Goal: Information Seeking & Learning: Learn about a topic

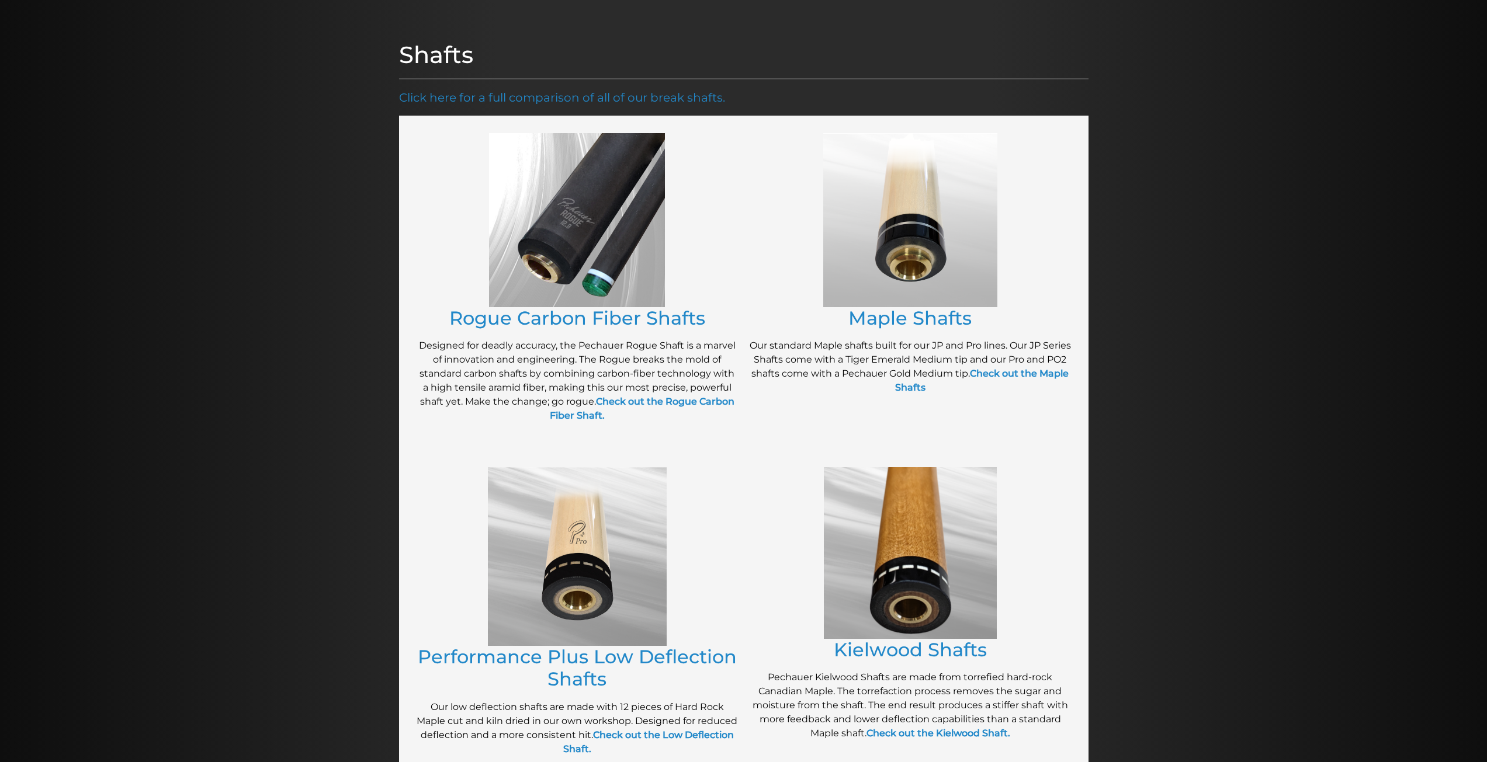
scroll to position [122, 0]
click at [898, 204] on img at bounding box center [910, 221] width 174 height 174
click at [936, 322] on link "Maple Shafts" at bounding box center [909, 318] width 123 height 23
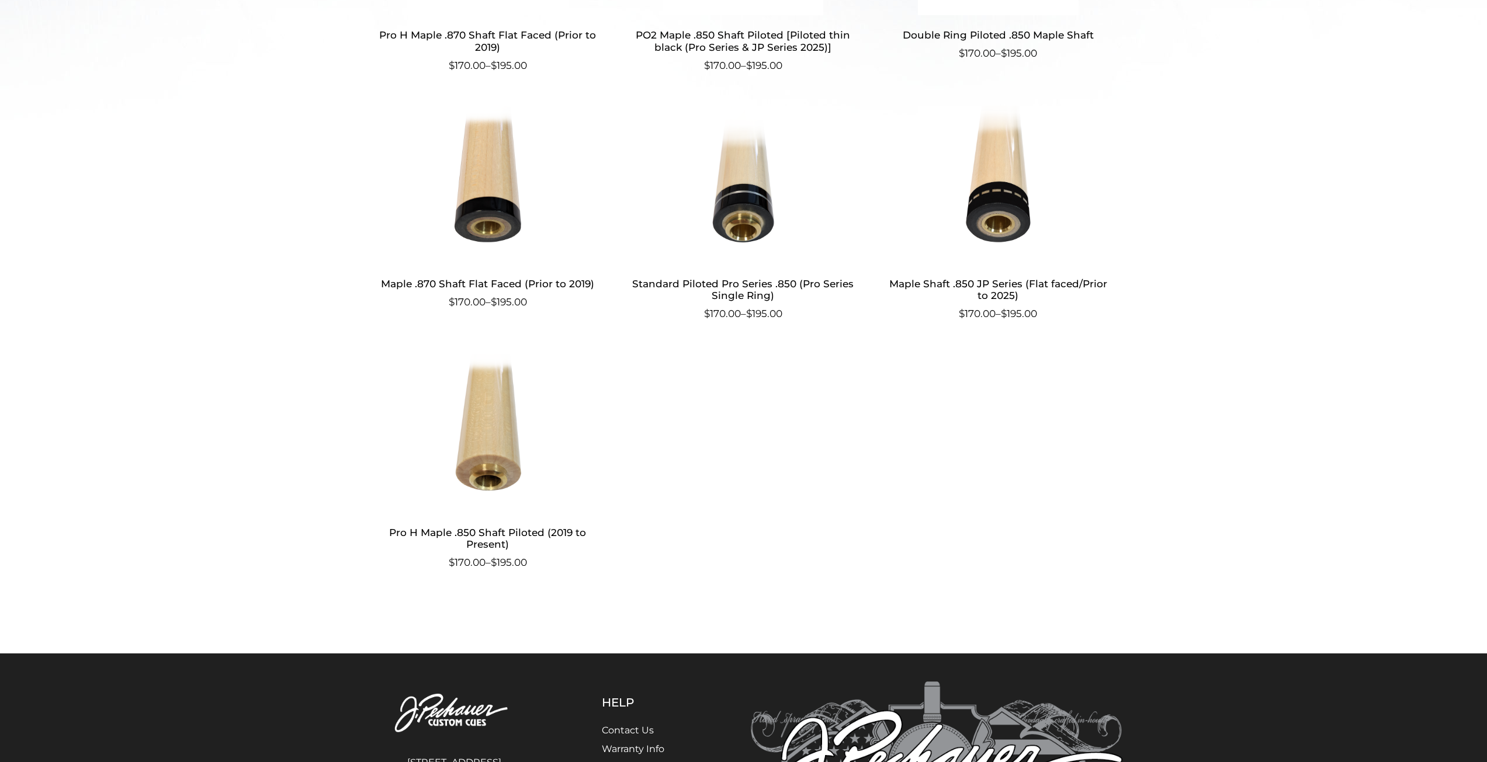
scroll to position [712, 0]
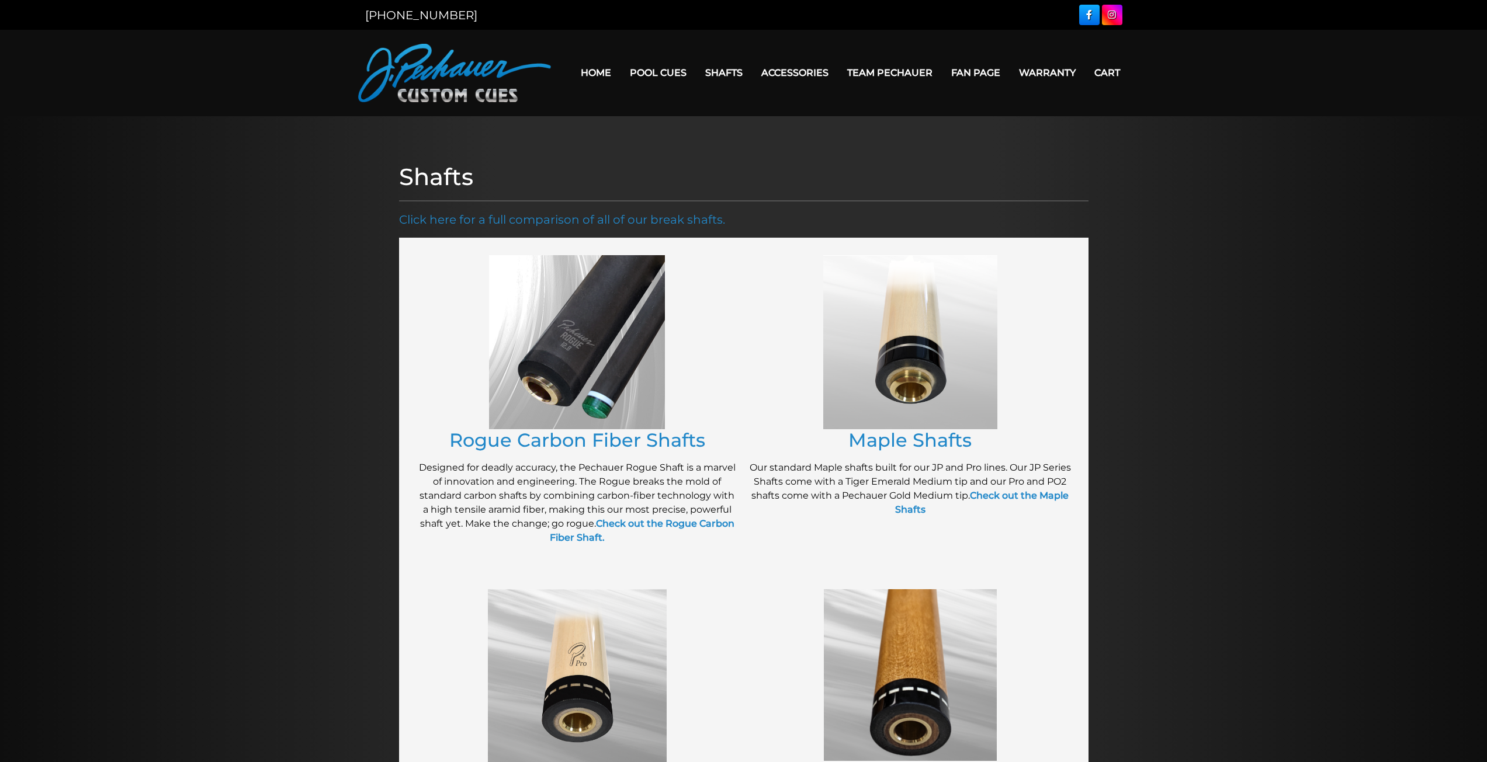
scroll to position [122, 0]
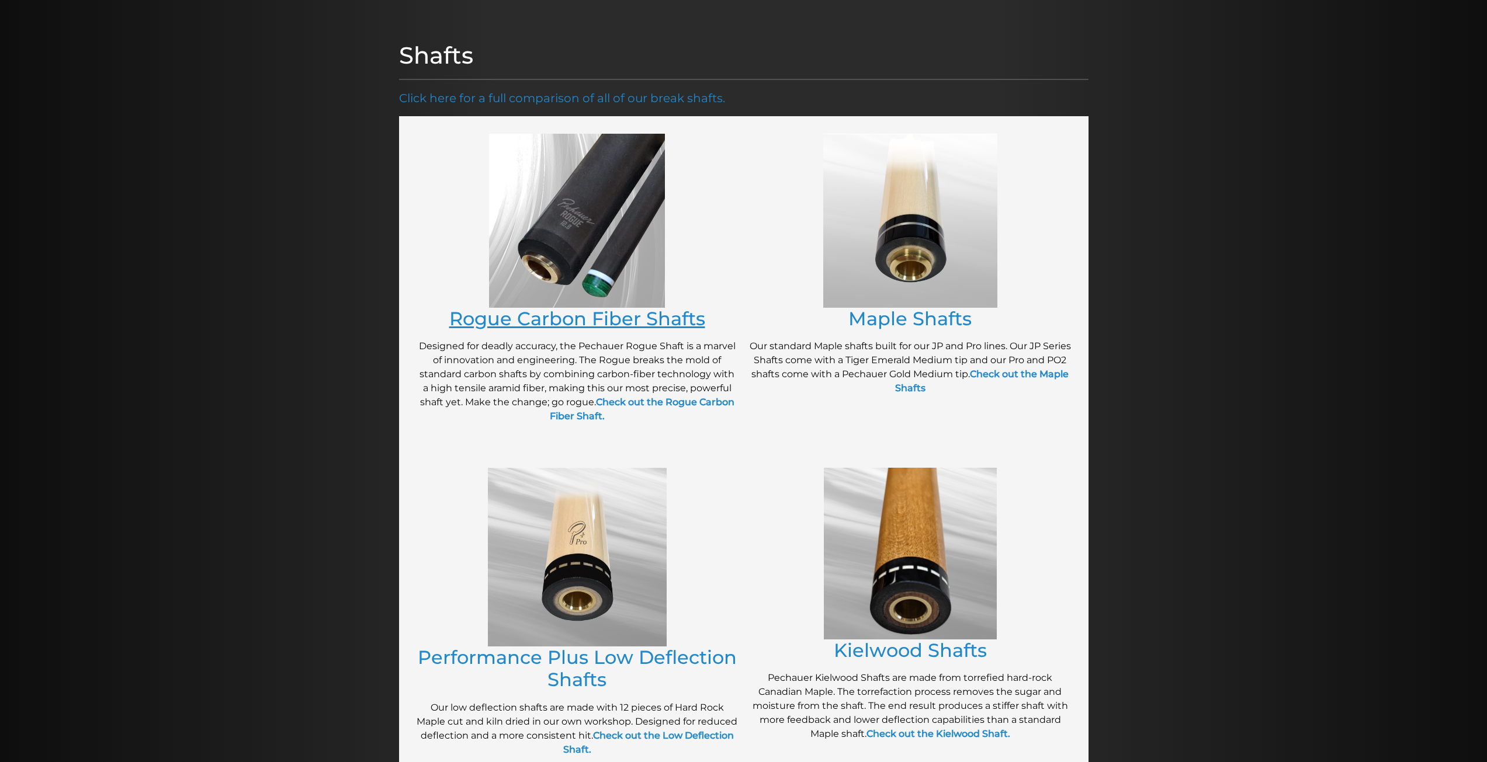
click at [535, 322] on link "Rogue Carbon Fiber Shafts" at bounding box center [577, 318] width 256 height 23
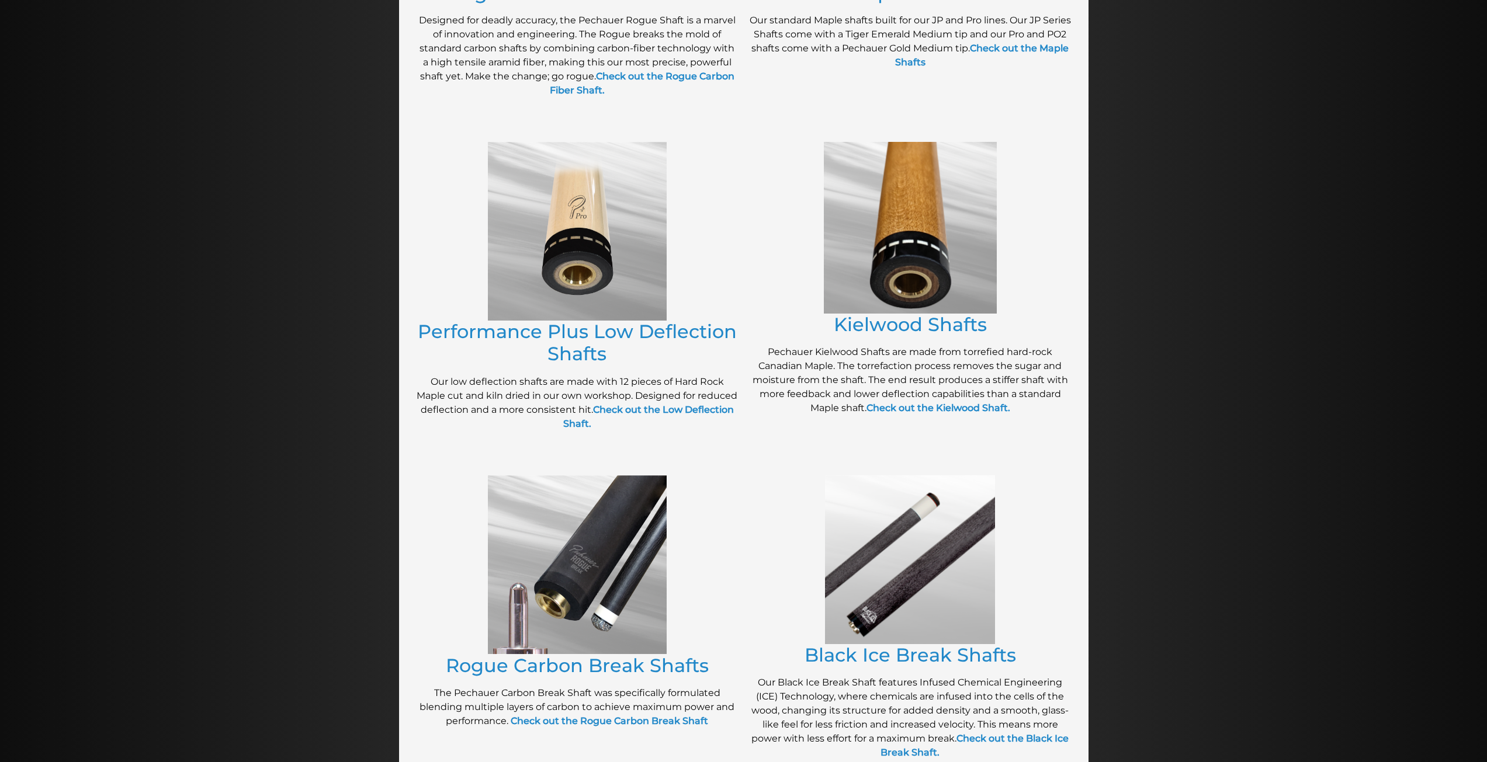
scroll to position [448, 0]
click at [706, 338] on link "Performance Plus Low Deflection Shafts" at bounding box center [577, 342] width 319 height 45
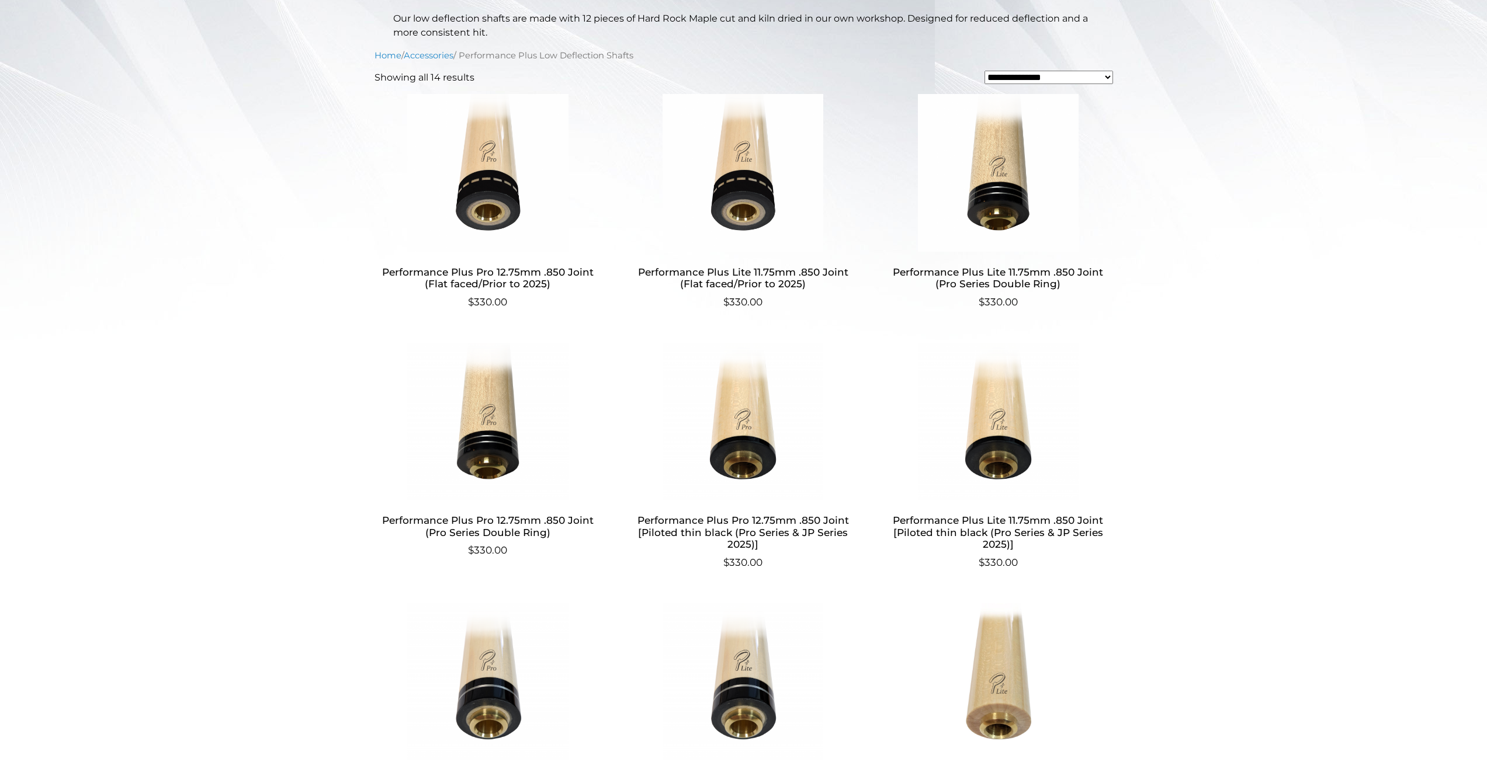
scroll to position [333, 0]
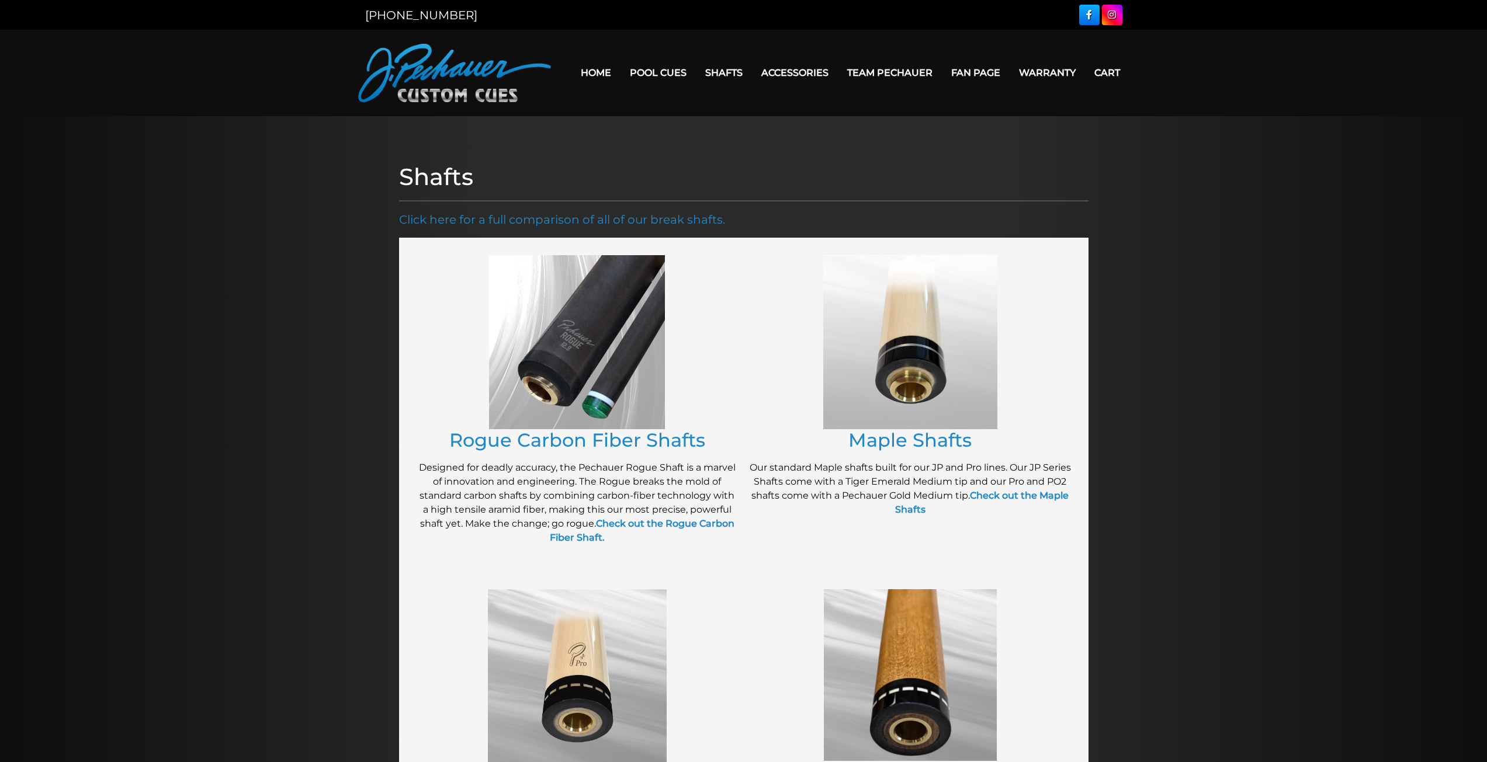
scroll to position [448, 0]
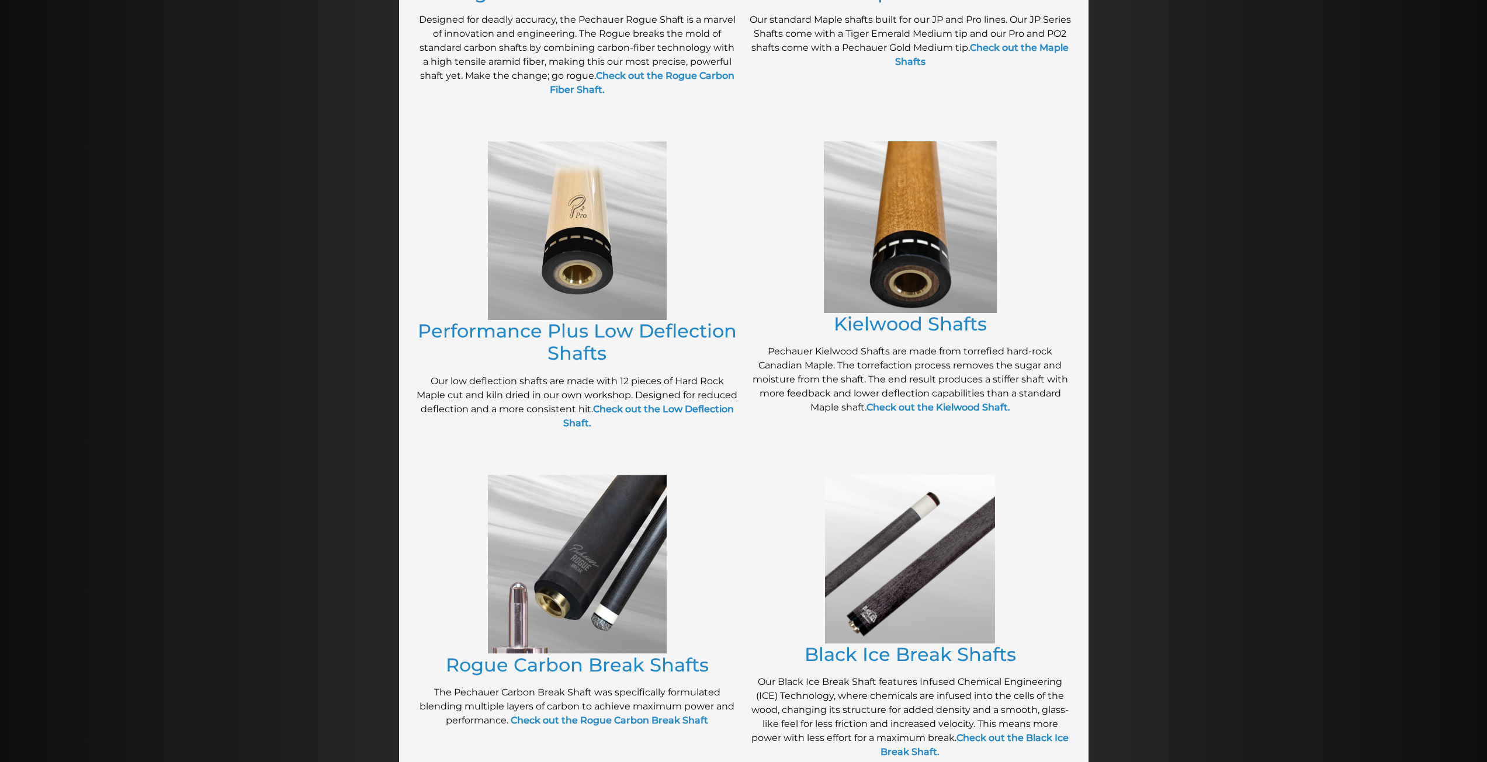
drag, startPoint x: 613, startPoint y: 529, endPoint x: 618, endPoint y: 526, distance: 6.3
click at [613, 529] on img at bounding box center [577, 564] width 179 height 179
click at [646, 667] on link "Rogue Carbon Break Shafts" at bounding box center [577, 665] width 263 height 23
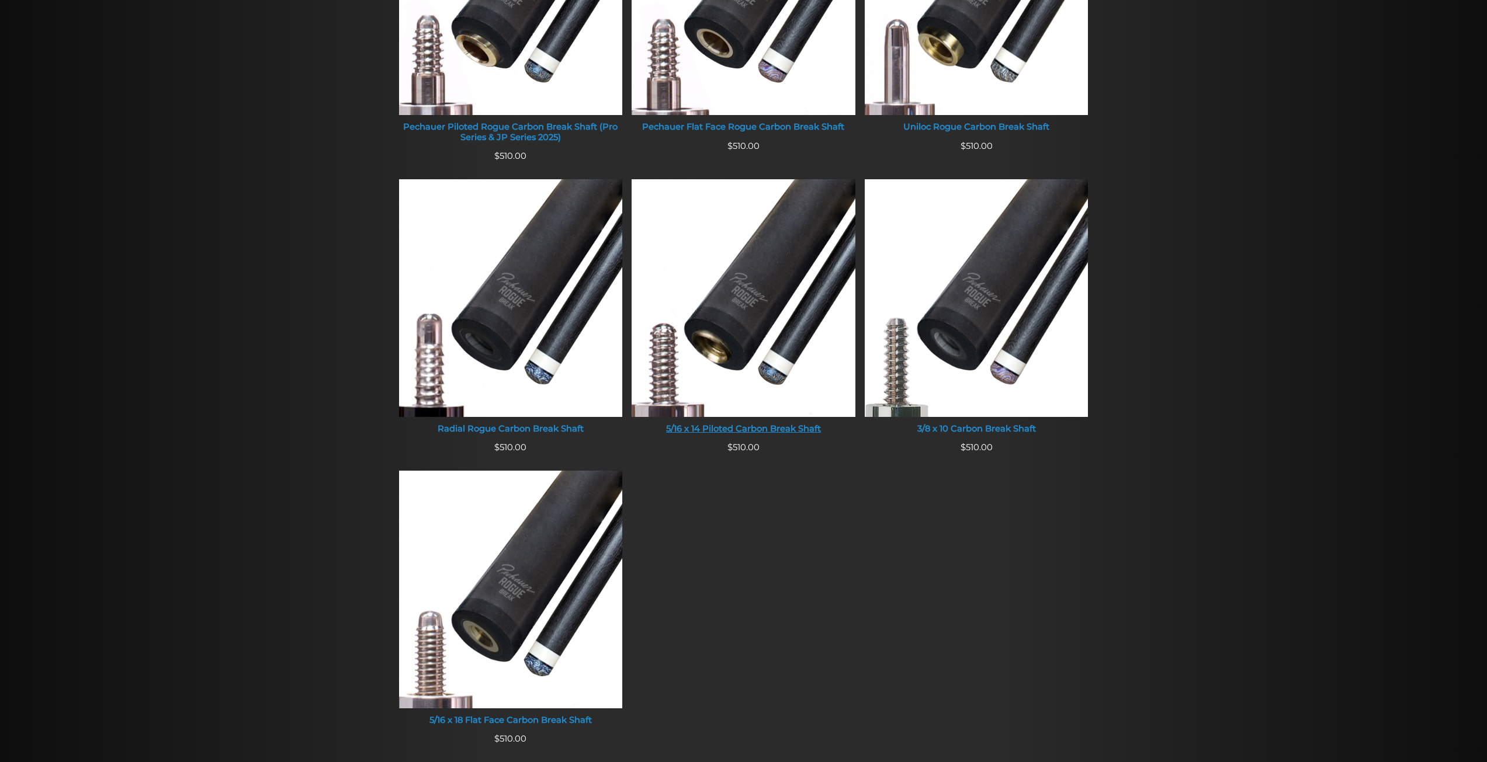
scroll to position [585, 0]
